Goal: Communication & Community: Answer question/provide support

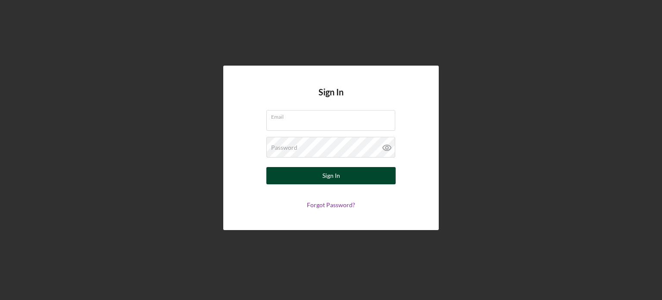
type input "[EMAIL_ADDRESS][DOMAIN_NAME]"
click at [346, 179] on button "Sign In" at bounding box center [330, 175] width 129 height 17
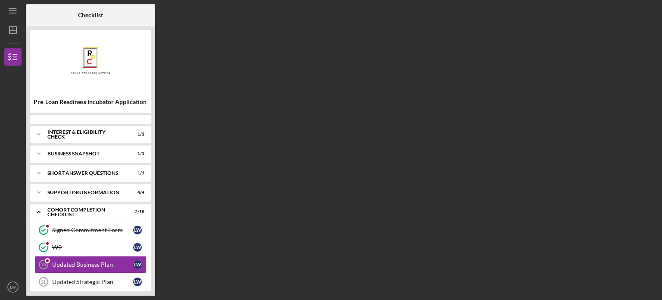
scroll to position [55, 0]
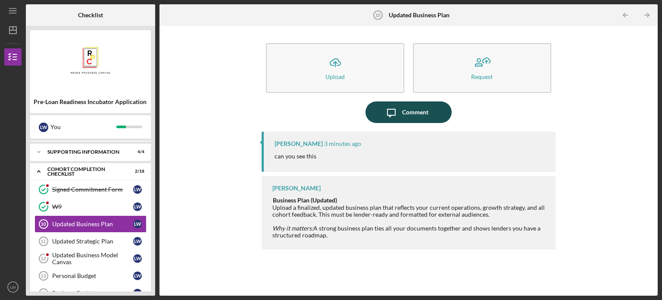
click at [412, 110] on div "Comment" at bounding box center [415, 112] width 26 height 22
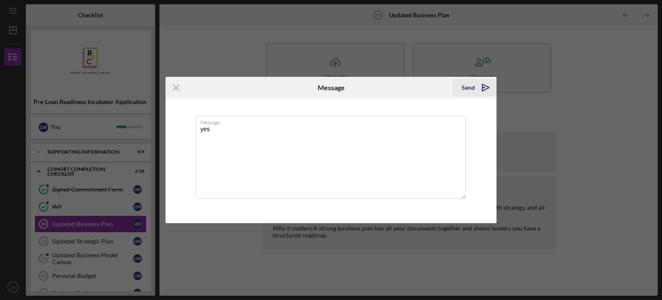
type textarea "yes"
click at [490, 85] on icon "Icon/icon-invite-send" at bounding box center [486, 88] width 22 height 22
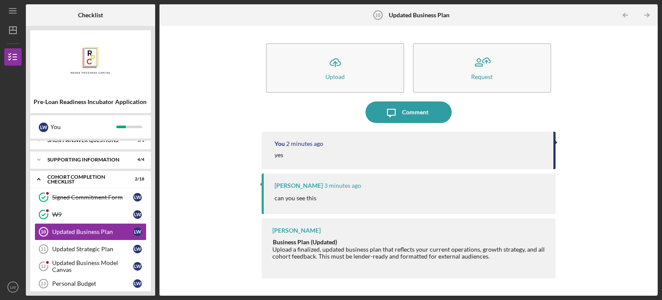
scroll to position [45, 0]
